Goal: Transaction & Acquisition: Purchase product/service

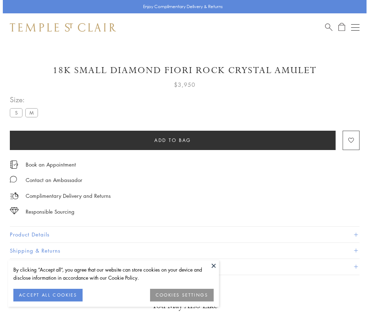
scroll to position [41, 0]
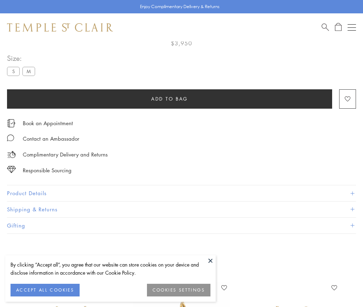
click at [170, 98] on span "Add to bag" at bounding box center [169, 99] width 37 height 8
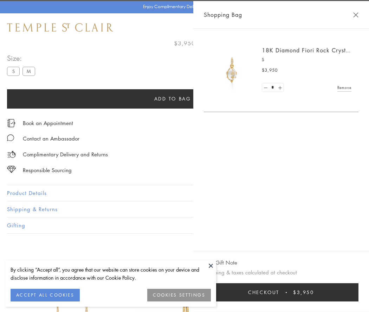
click at [290, 292] on button "Checkout $3,950" at bounding box center [281, 292] width 154 height 18
